Goal: Task Accomplishment & Management: Complete application form

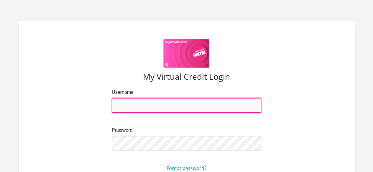
click at [132, 103] on input "Username" at bounding box center [186, 105] width 149 height 14
type input "AmukelaniMabunda17@gmail.com"
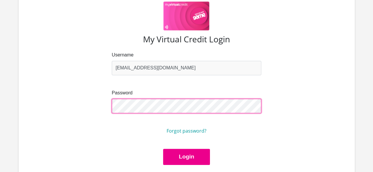
scroll to position [59, 0]
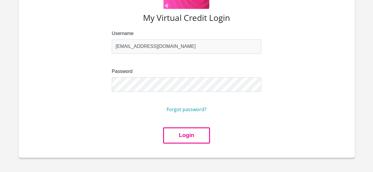
click at [204, 140] on button "Login" at bounding box center [186, 136] width 47 height 16
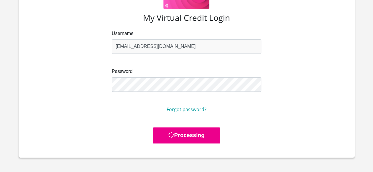
scroll to position [0, 0]
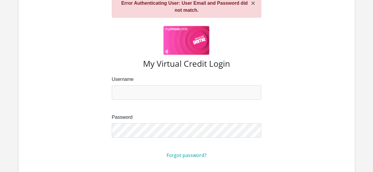
scroll to position [59, 0]
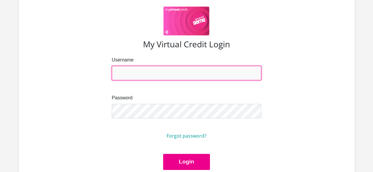
click at [132, 71] on input "Username" at bounding box center [186, 73] width 149 height 14
type input "AmukelaniMabunda17@gmail.com"
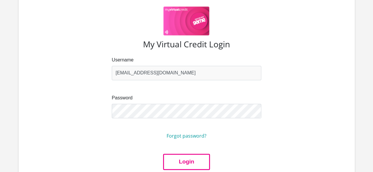
click at [189, 164] on button "Login" at bounding box center [186, 162] width 47 height 16
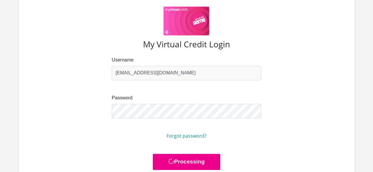
scroll to position [0, 0]
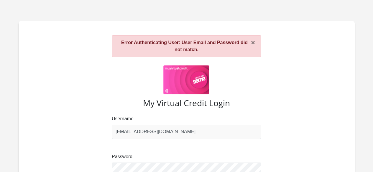
scroll to position [59, 0]
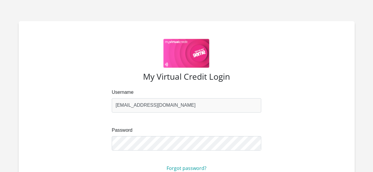
scroll to position [59, 0]
